Goal: Transaction & Acquisition: Obtain resource

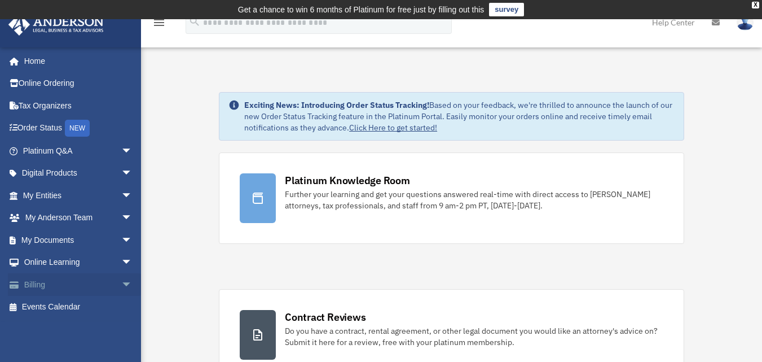
click at [121, 284] on span "arrow_drop_down" at bounding box center [132, 284] width 23 height 23
click at [65, 242] on link "My Documents arrow_drop_down" at bounding box center [79, 240] width 142 height 23
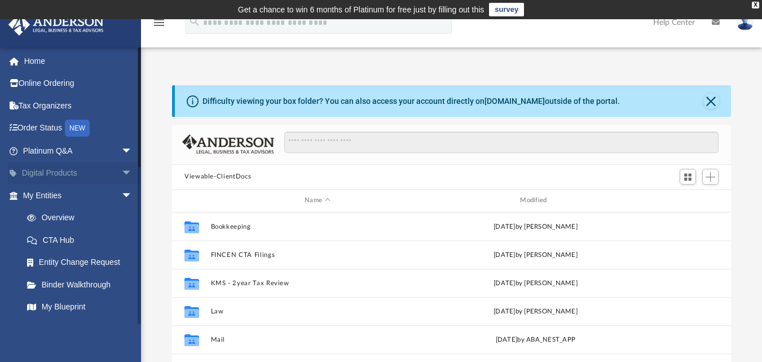
scroll to position [248, 551]
drag, startPoint x: 137, startPoint y: 160, endPoint x: 137, endPoint y: 179, distance: 19.2
click at [137, 179] on ul "Home Online Ordering Tax Organizers Order Status NEW Platinum Q&A arrow_drop_do…" at bounding box center [75, 362] width 150 height 625
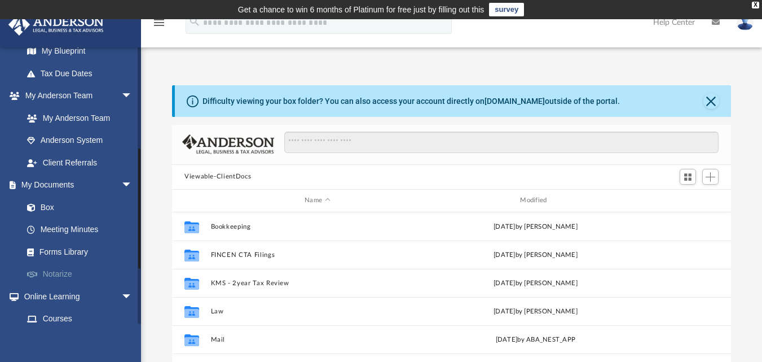
scroll to position [257, 0]
drag, startPoint x: 138, startPoint y: 159, endPoint x: 135, endPoint y: 273, distance: 114.0
click at [135, 273] on div "[EMAIL_ADDRESS][DOMAIN_NAME] Sign Out [EMAIL_ADDRESS][DOMAIN_NAME] Home Online …" at bounding box center [70, 185] width 141 height 277
click at [60, 251] on link "Forms Library" at bounding box center [83, 250] width 134 height 23
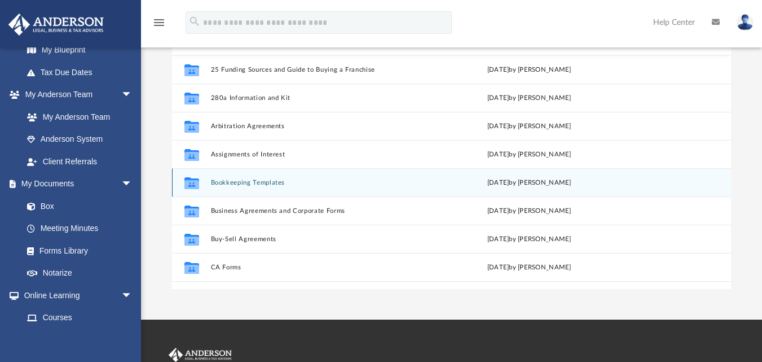
click at [273, 188] on div "Collaborated Folder Bookkeeping Templates [DATE] by [PERSON_NAME]" at bounding box center [451, 182] width 559 height 28
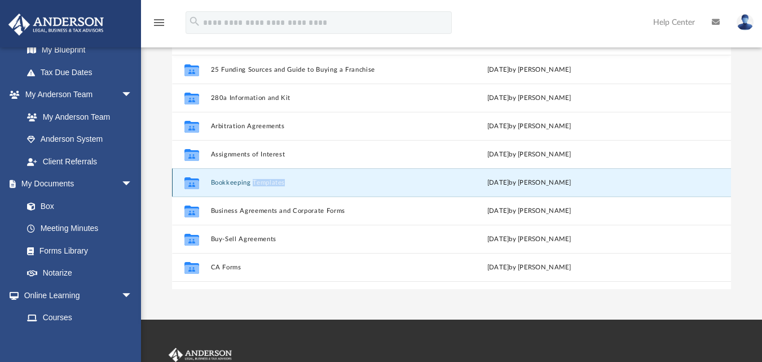
click at [273, 188] on div "Collaborated Folder Bookkeeping Templates [DATE] by [PERSON_NAME]" at bounding box center [451, 182] width 559 height 28
click at [211, 183] on button "Bookkeeping Templates" at bounding box center [315, 181] width 209 height 7
click at [219, 182] on button "Bookkeeping Templates" at bounding box center [315, 181] width 209 height 7
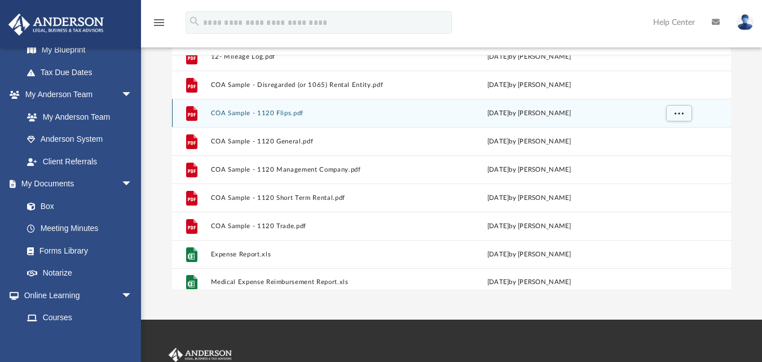
scroll to position [77, 0]
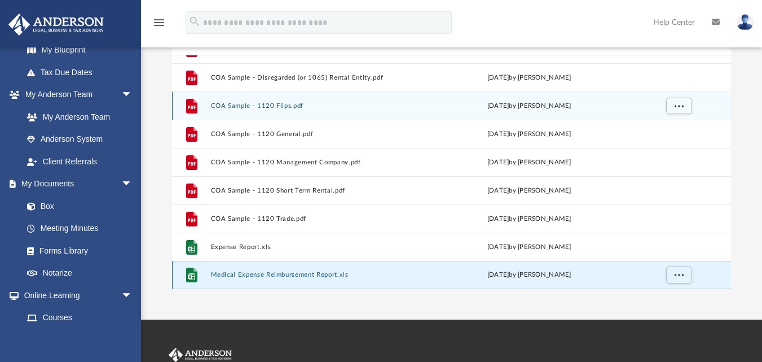
click at [378, 274] on button "Medical Expense Reimbursement Report.xls" at bounding box center [315, 274] width 209 height 7
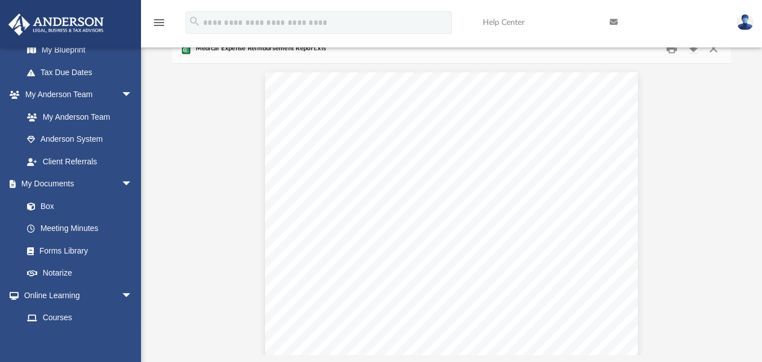
scroll to position [0, 0]
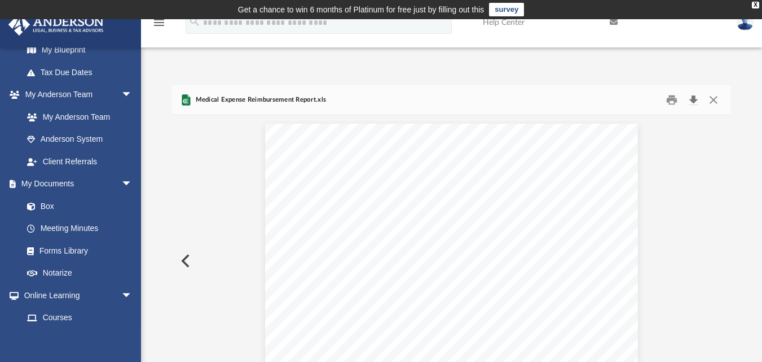
click at [692, 102] on button "Download" at bounding box center [693, 99] width 20 height 17
click at [714, 99] on button "Close" at bounding box center [714, 99] width 20 height 17
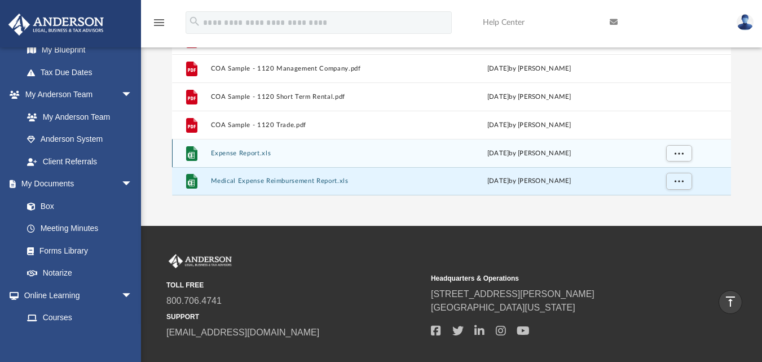
click at [284, 159] on div "File Expense Report.xls [DATE] by [PERSON_NAME]" at bounding box center [451, 153] width 559 height 28
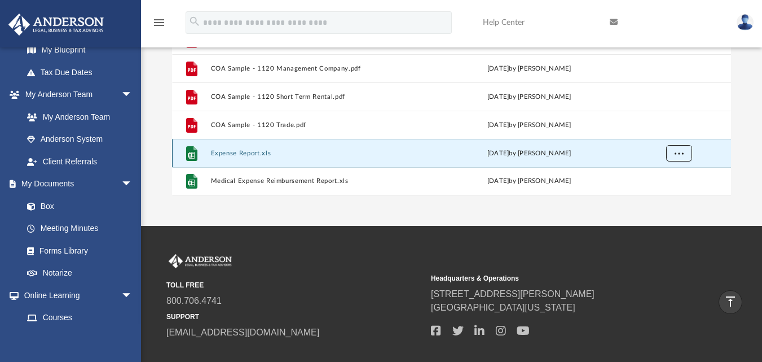
click at [683, 150] on span "More options" at bounding box center [679, 153] width 9 height 6
click at [662, 130] on li "Download" at bounding box center [669, 128] width 33 height 12
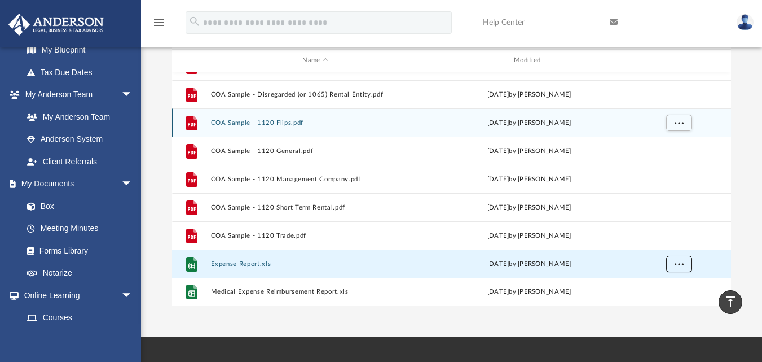
scroll to position [97, 0]
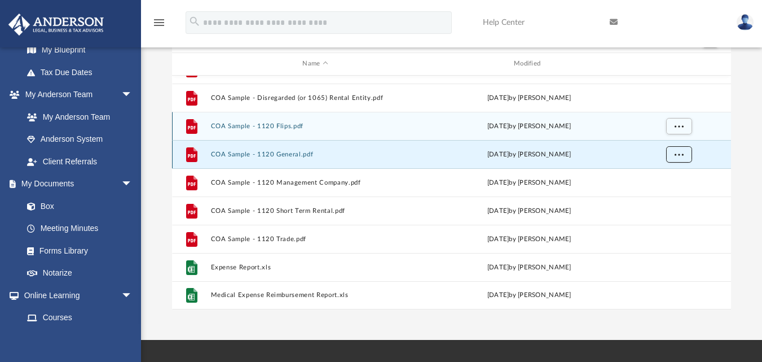
click at [684, 156] on button "More options" at bounding box center [679, 154] width 26 height 17
click at [668, 197] on li "Download" at bounding box center [669, 195] width 33 height 12
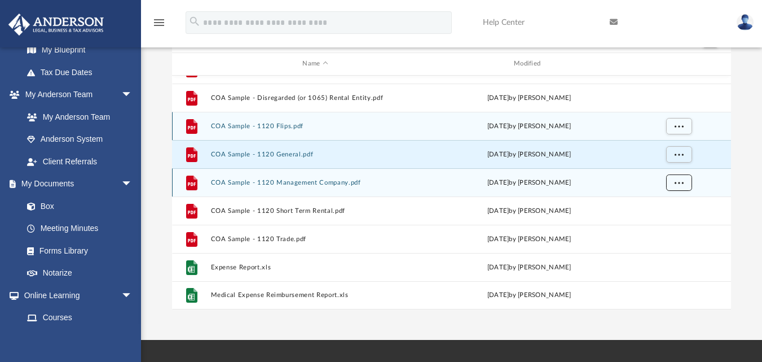
click at [679, 185] on button "More options" at bounding box center [679, 182] width 26 height 17
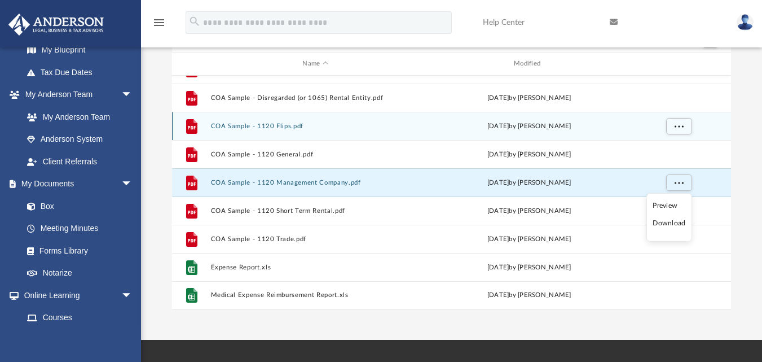
click at [669, 221] on li "Download" at bounding box center [669, 223] width 33 height 12
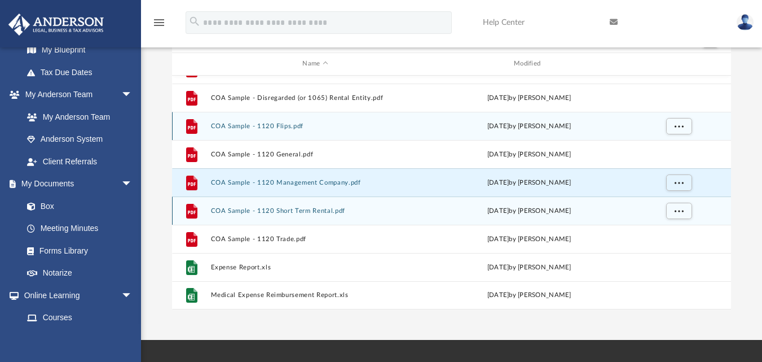
click at [669, 221] on div "grid" at bounding box center [678, 210] width 79 height 21
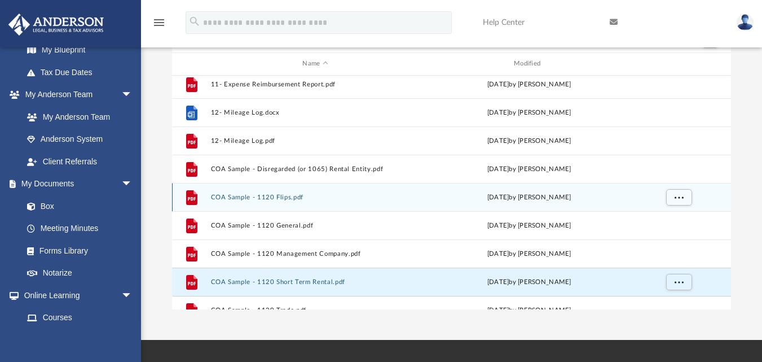
scroll to position [5, 0]
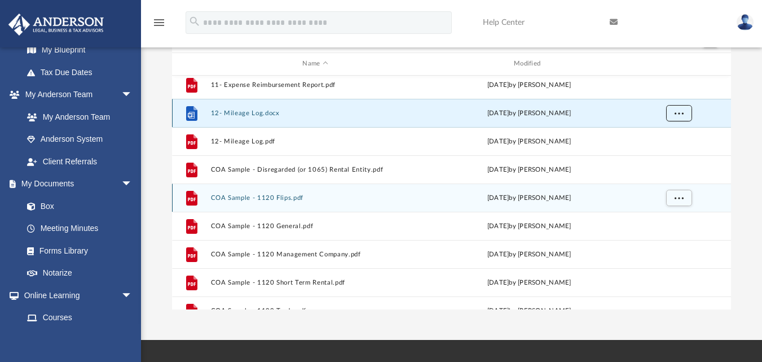
click at [676, 112] on span "More options" at bounding box center [679, 112] width 9 height 6
click at [667, 155] on li "Download" at bounding box center [669, 154] width 33 height 12
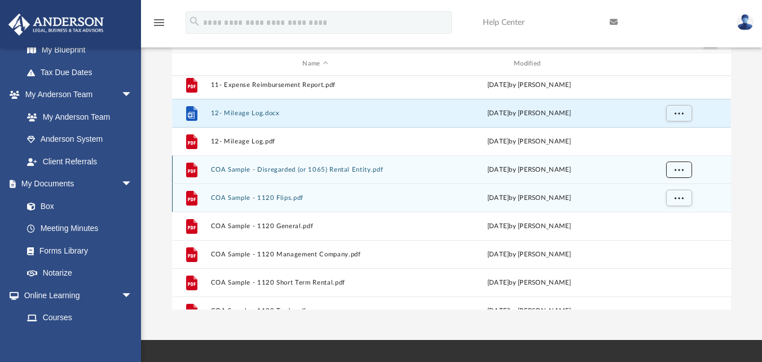
click at [684, 171] on button "More options" at bounding box center [679, 169] width 26 height 17
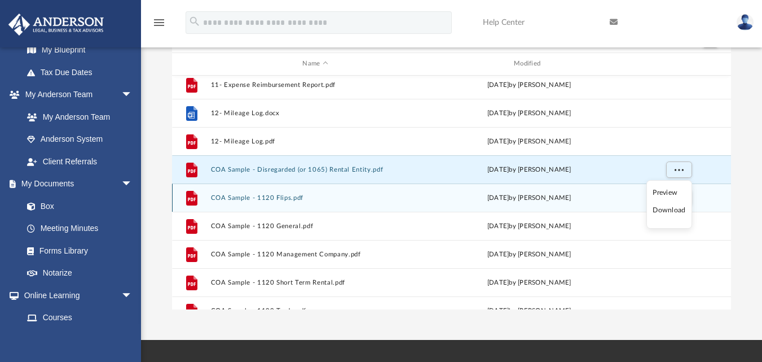
click at [674, 209] on li "Download" at bounding box center [669, 210] width 33 height 12
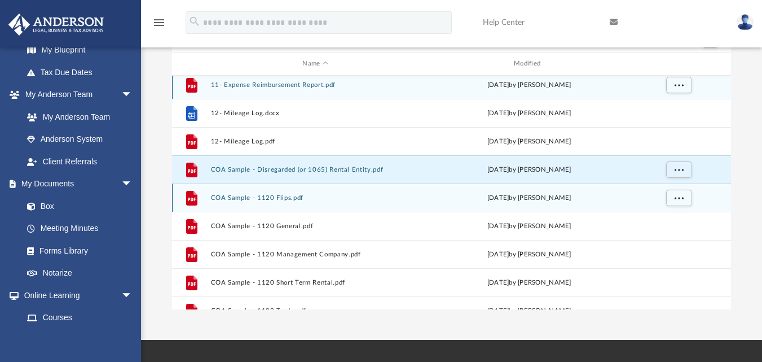
click at [328, 82] on div "File 11- Expense Reimbursement Report.pdf [DATE] by [PERSON_NAME]" at bounding box center [451, 85] width 559 height 28
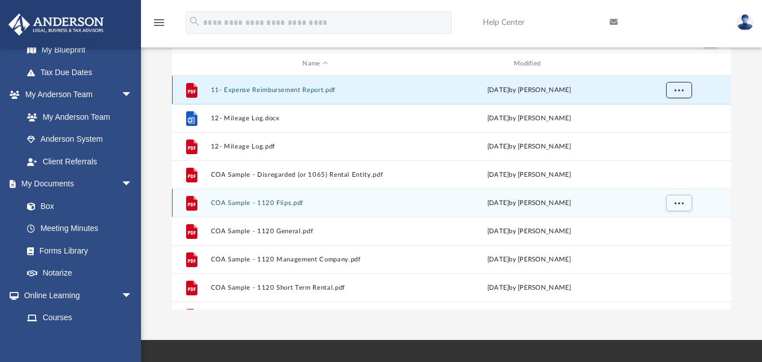
click at [688, 90] on button "More options" at bounding box center [679, 89] width 26 height 17
click at [679, 130] on li "Download" at bounding box center [669, 131] width 33 height 12
